Goal: Navigation & Orientation: Find specific page/section

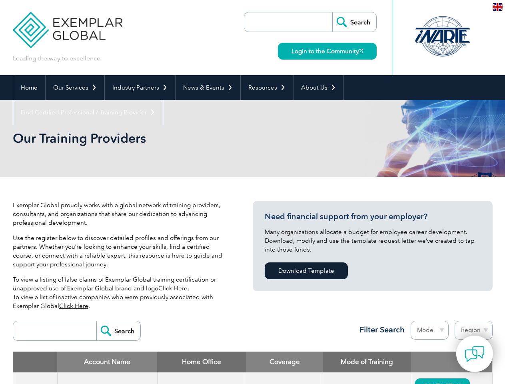
click at [74, 88] on link "Our Services" at bounding box center [75, 87] width 59 height 25
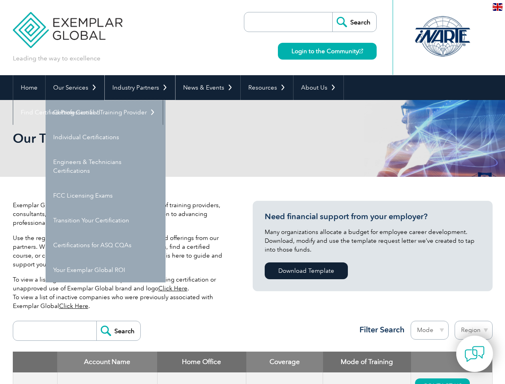
click at [138, 88] on link "Industry Partners" at bounding box center [140, 87] width 70 height 25
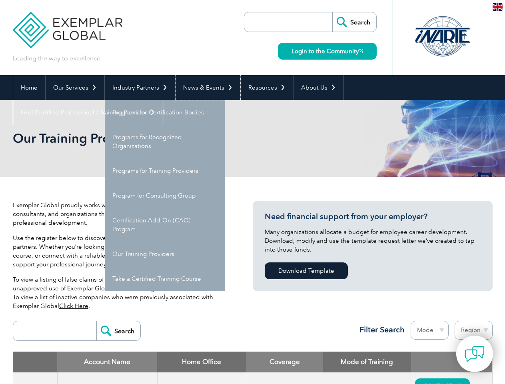
click at [206, 88] on link "News & Events" at bounding box center [208, 87] width 65 height 25
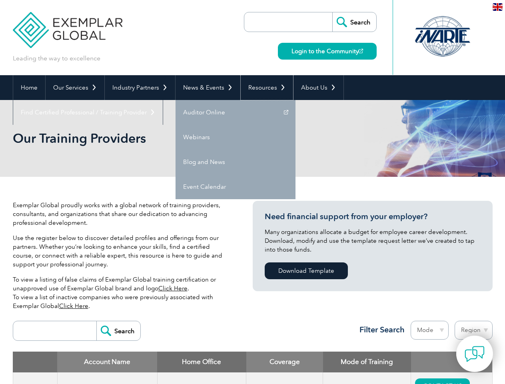
click at [264, 88] on link "Resources" at bounding box center [267, 87] width 52 height 25
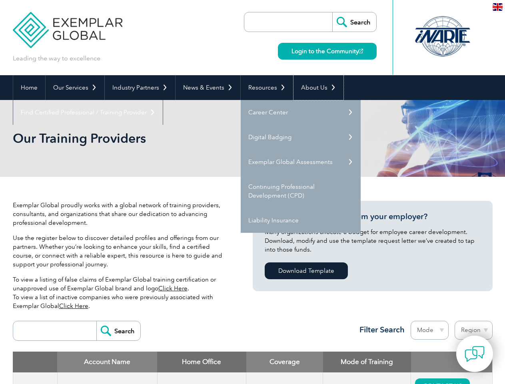
click at [314, 88] on link "About Us" at bounding box center [319, 87] width 50 height 25
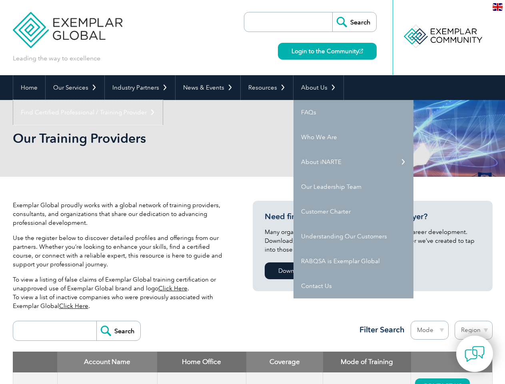
click at [163, 100] on link "Find Certified Professional / Training Provider" at bounding box center [88, 112] width 150 height 25
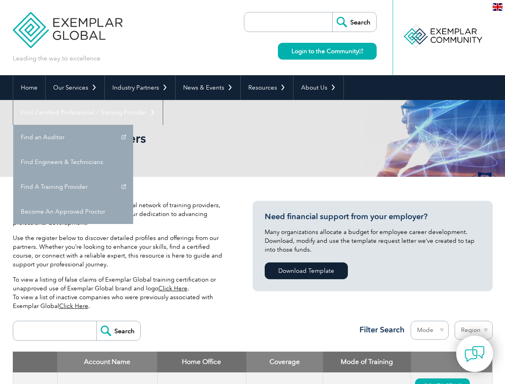
click at [475, 354] on img at bounding box center [475, 354] width 20 height 20
